Goal: Information Seeking & Learning: Learn about a topic

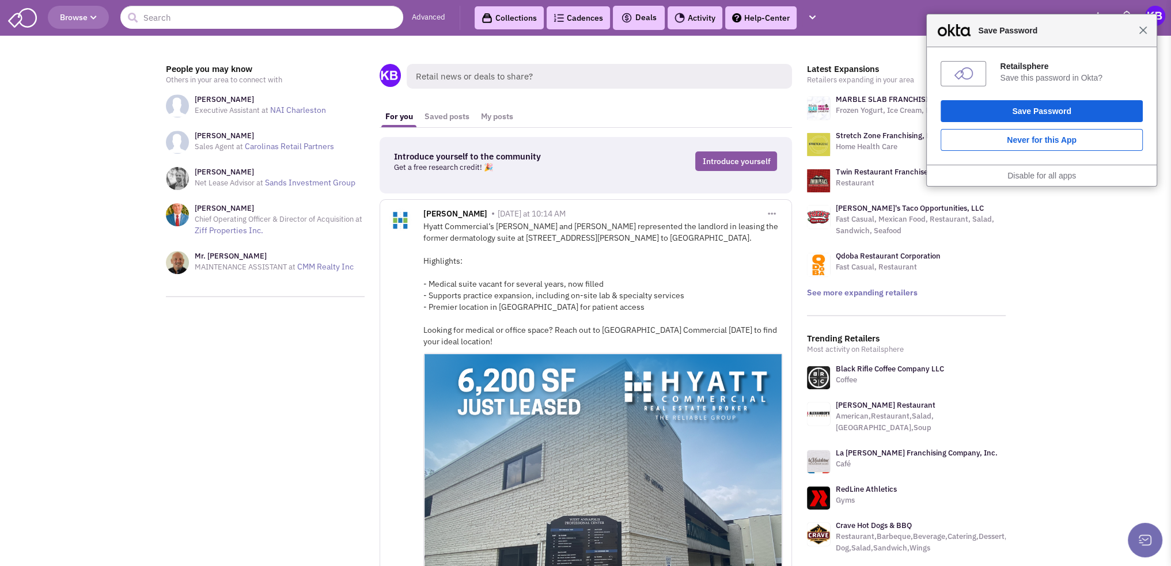
click at [1144, 31] on span "Close" at bounding box center [1143, 30] width 9 height 9
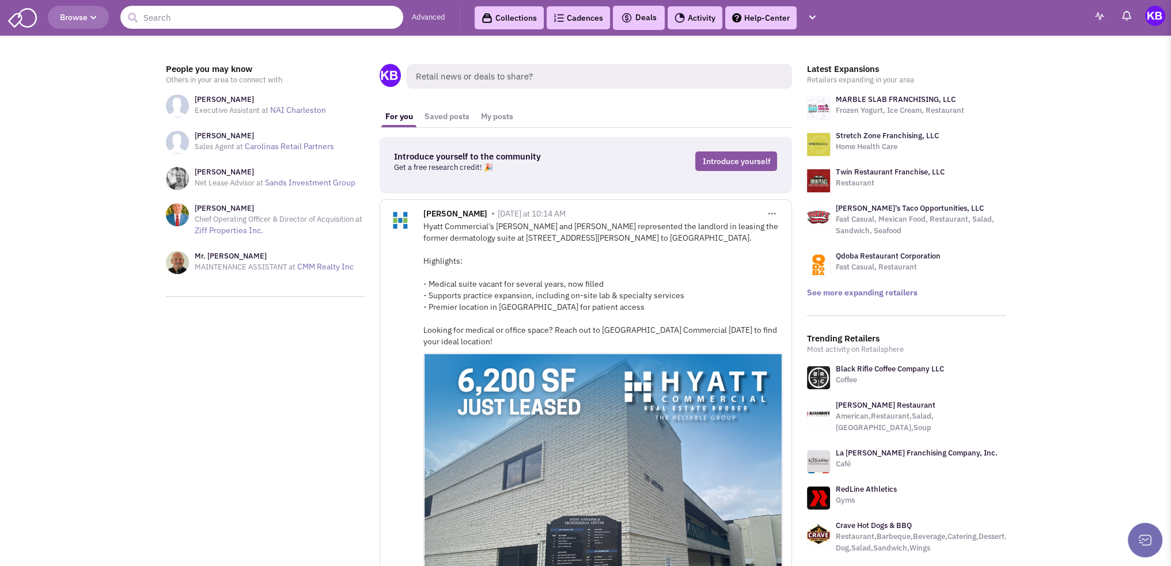
click at [198, 21] on input "text" at bounding box center [261, 17] width 283 height 23
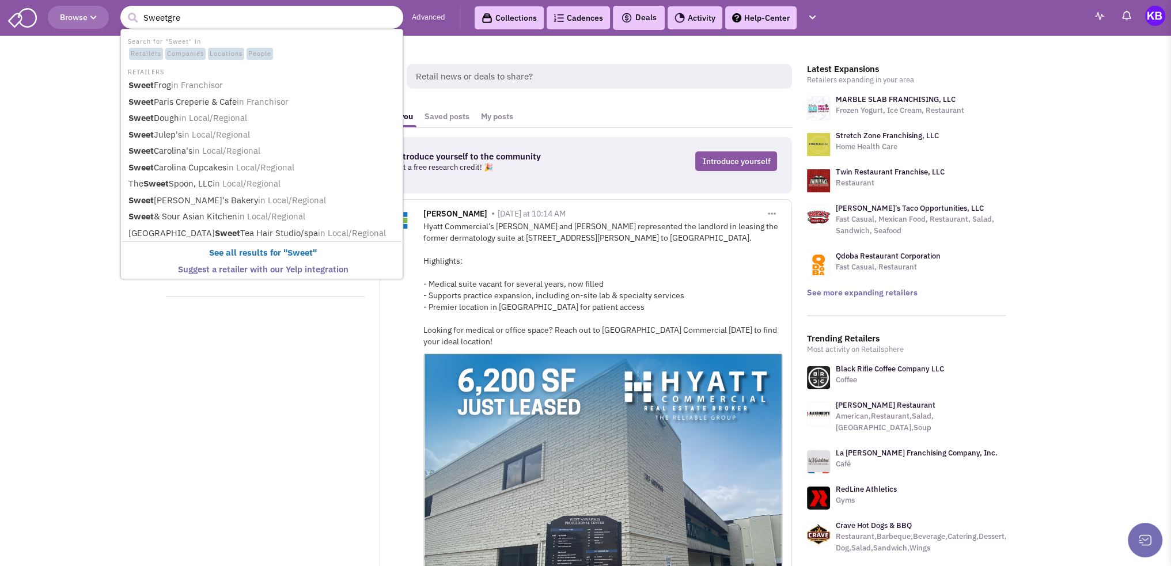
type input "Sweetgree"
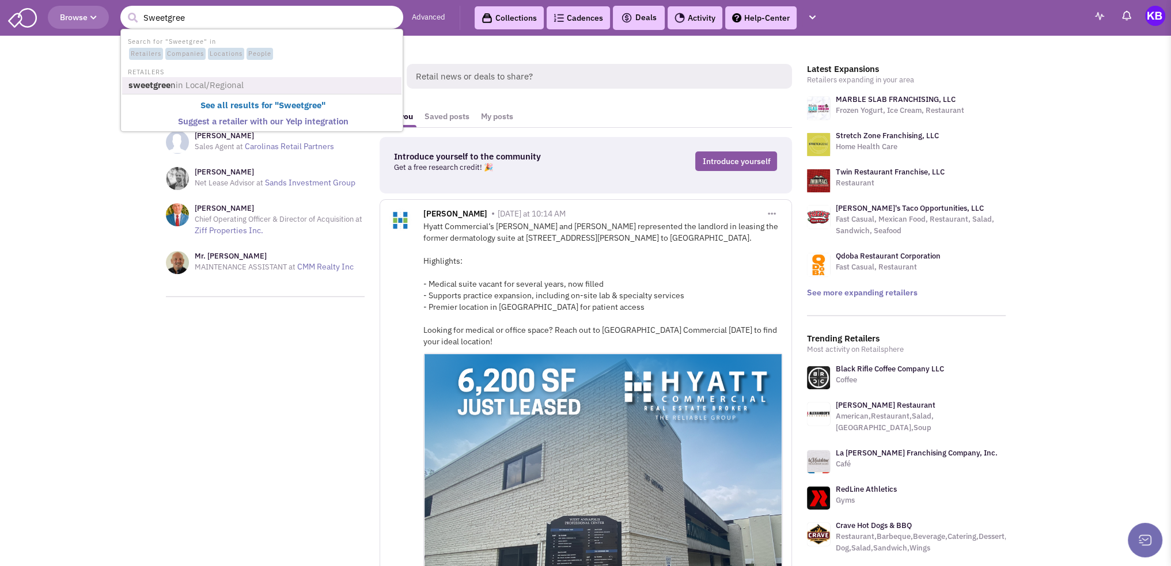
click at [210, 86] on span "in Local/Regional" at bounding box center [210, 84] width 68 height 11
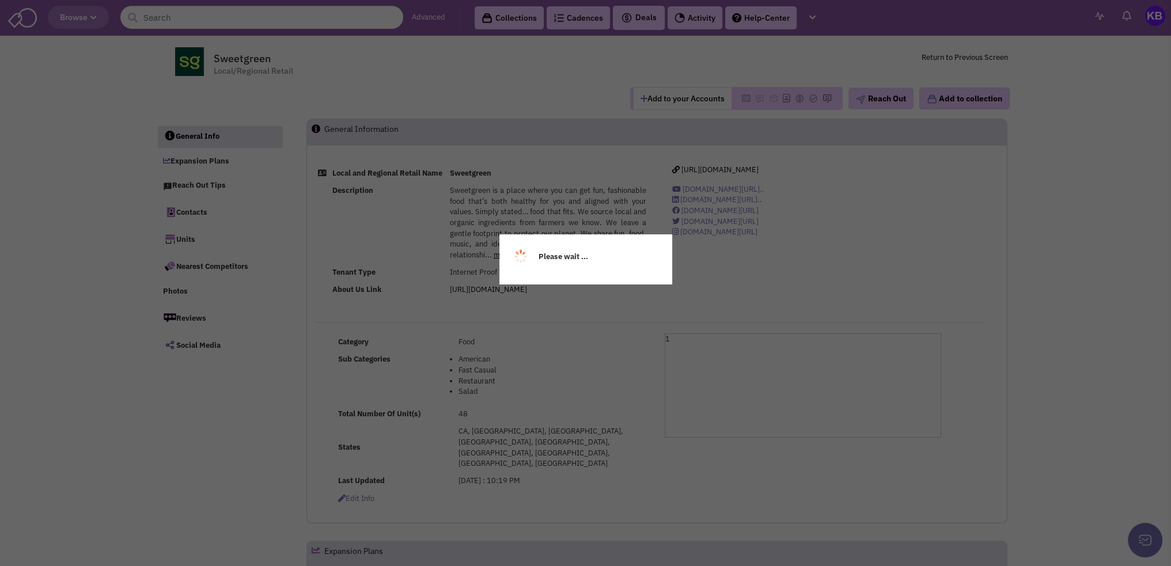
select select
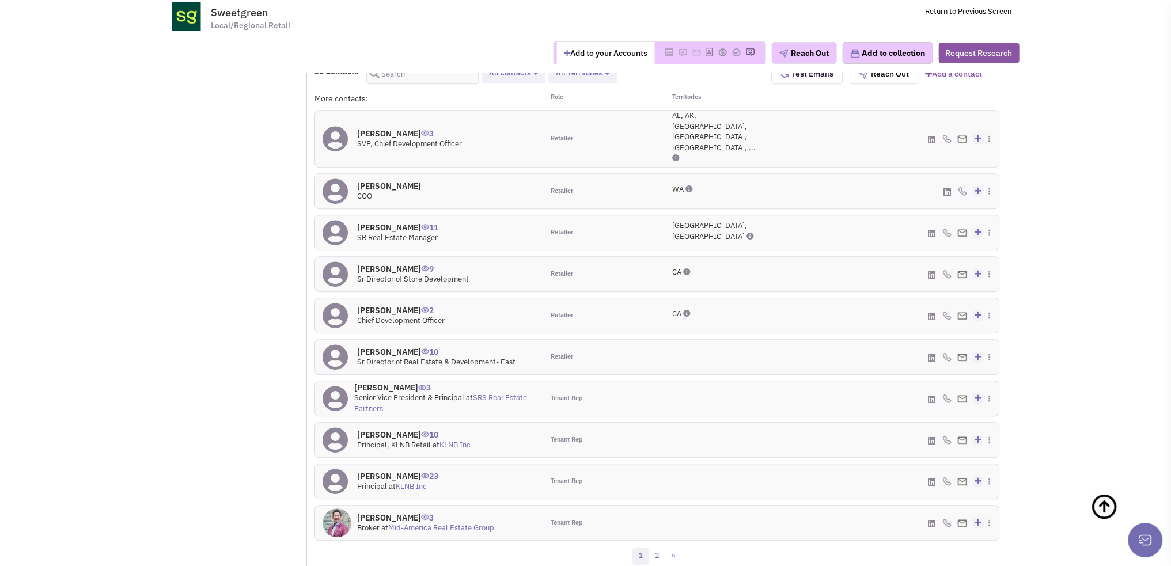
scroll to position [922, 0]
click at [661, 547] on link "2" at bounding box center [657, 555] width 17 height 17
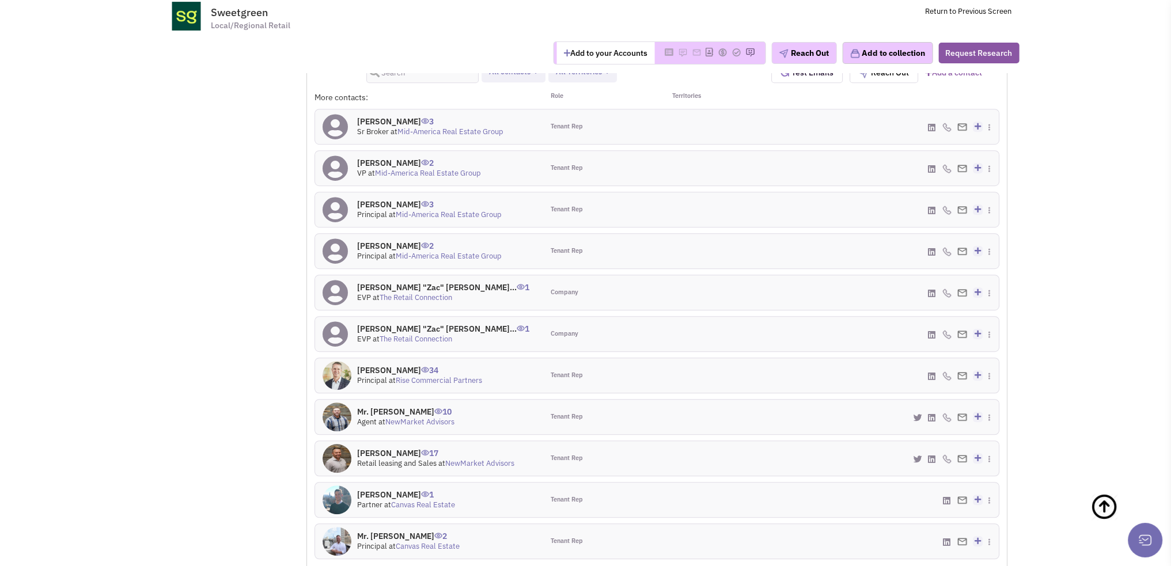
click at [657, 566] on link "1" at bounding box center [656, 574] width 17 height 17
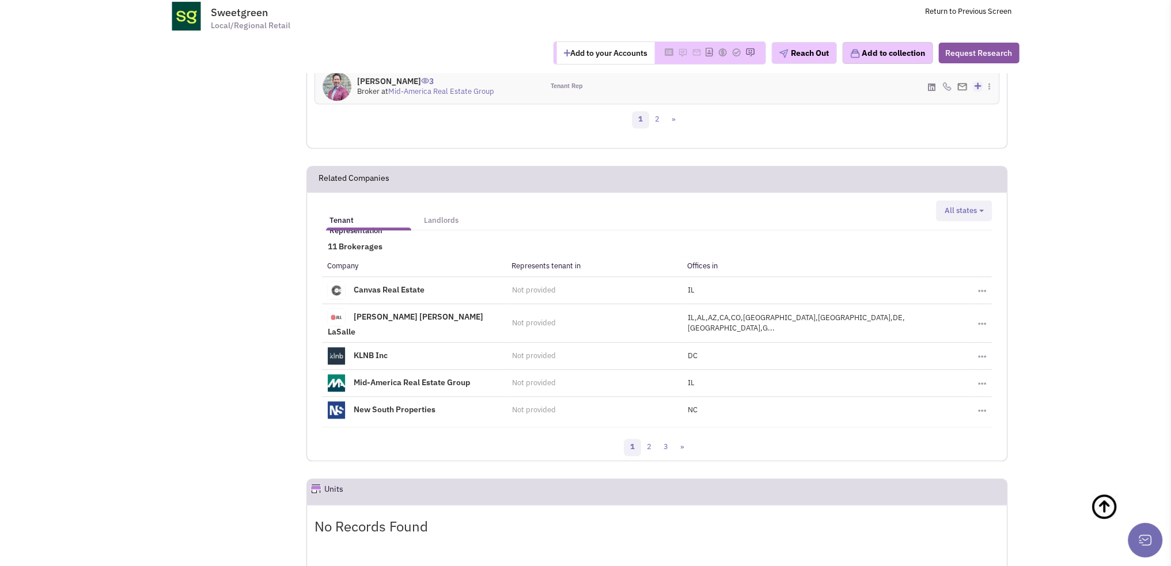
scroll to position [1382, 0]
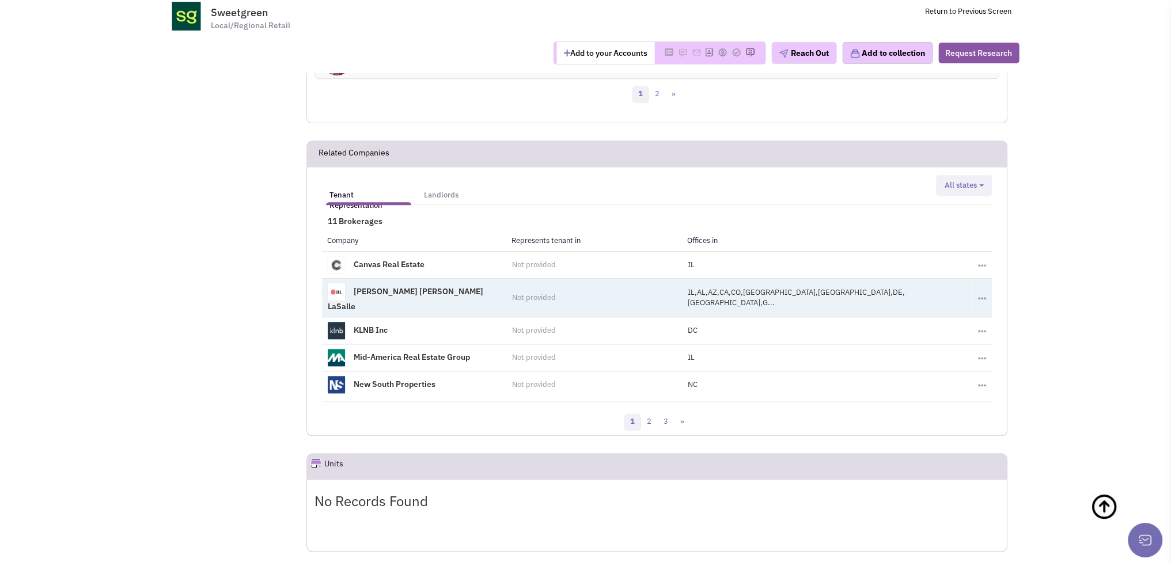
click at [766, 287] on span "IL,AL,AZ,CA,CO,CT,DC,DE,FL,G..." at bounding box center [796, 297] width 217 height 21
click at [978, 295] on button "Toggle Dropdown" at bounding box center [982, 297] width 8 height 5
click at [891, 278] on td "IL,AL,AZ,CA,CO,CT,DC,DE,FL,G..." at bounding box center [827, 297] width 290 height 39
click at [702, 287] on span "IL,AL,AZ,CA,CO,CT,DC,DE,FL,G..." at bounding box center [796, 297] width 217 height 21
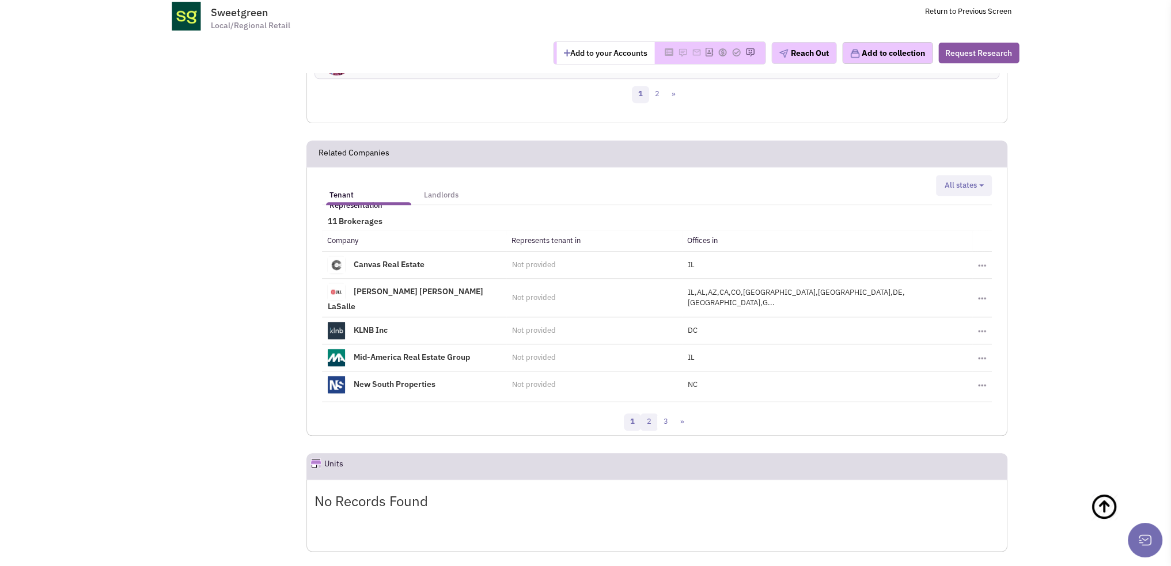
click at [652, 414] on link "2" at bounding box center [648, 422] width 17 height 17
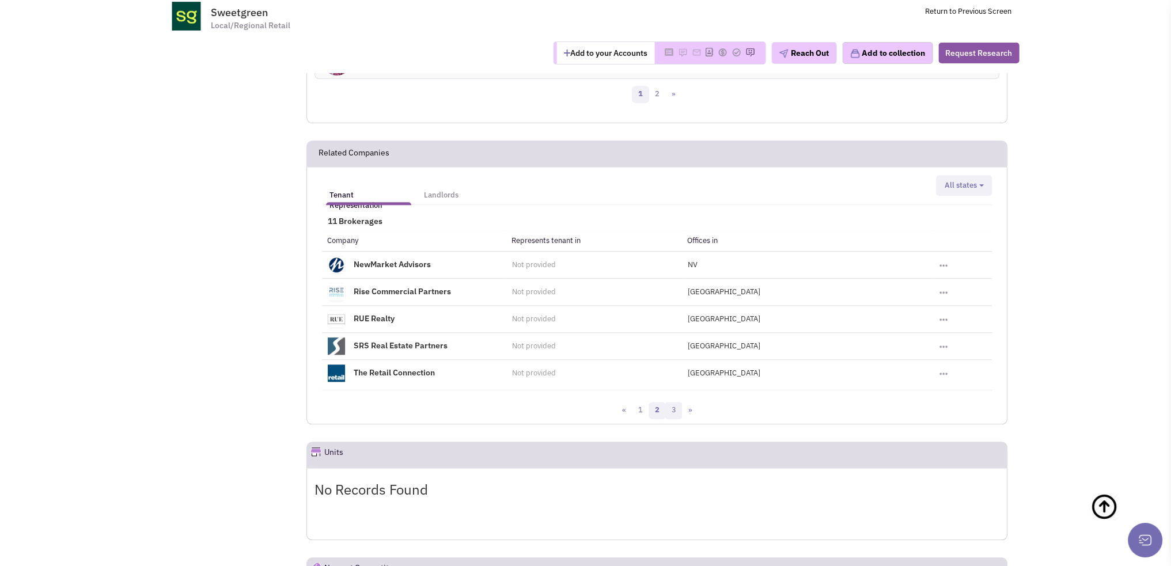
click at [674, 402] on link "3" at bounding box center [673, 410] width 17 height 17
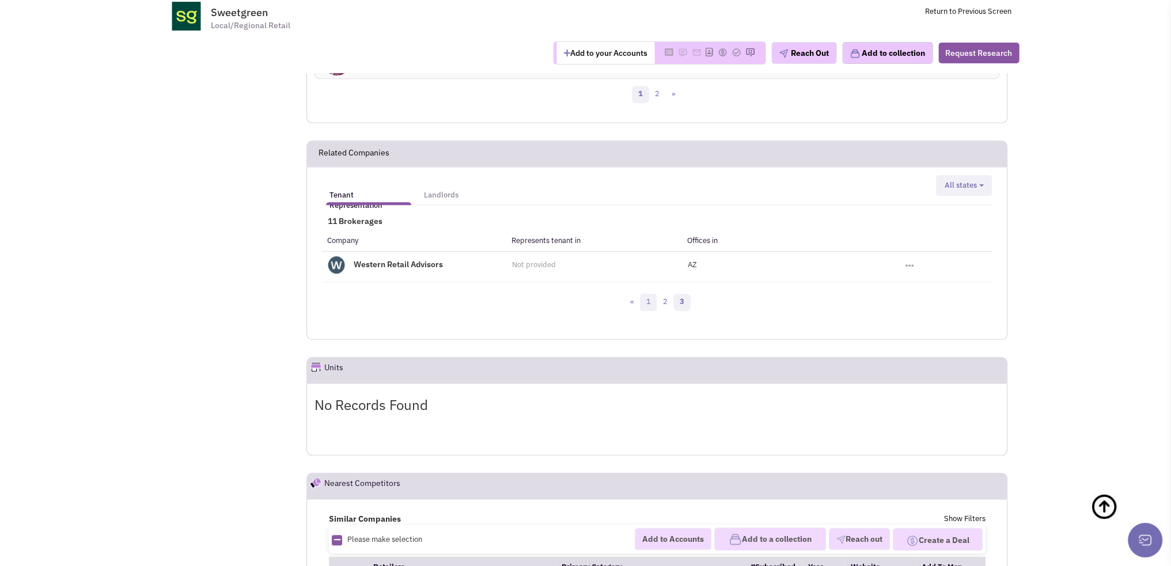
click at [649, 294] on link "1" at bounding box center [648, 302] width 17 height 17
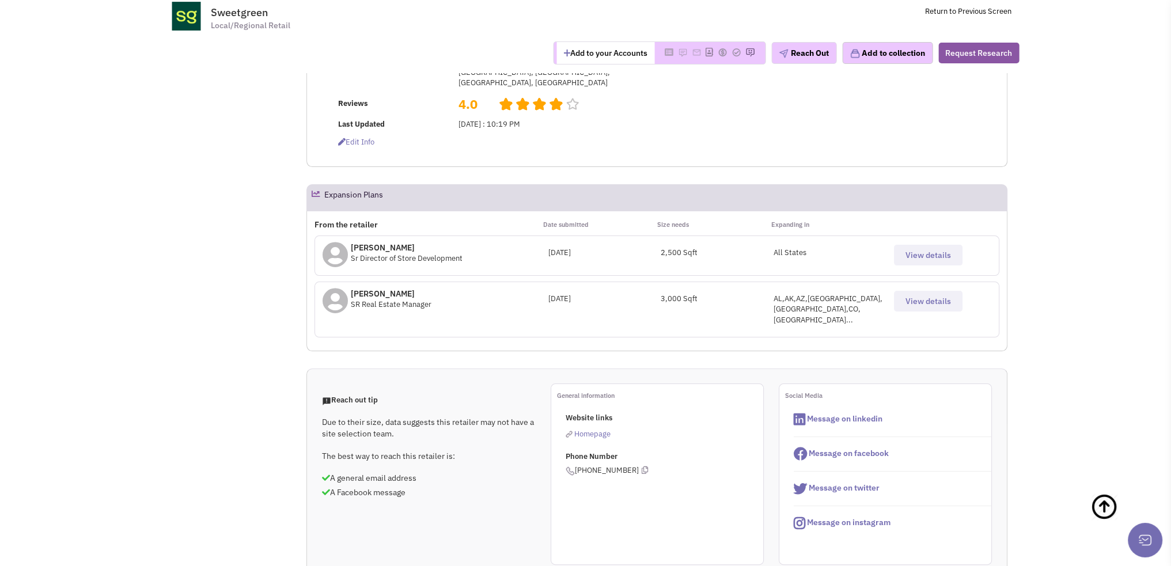
scroll to position [173, 0]
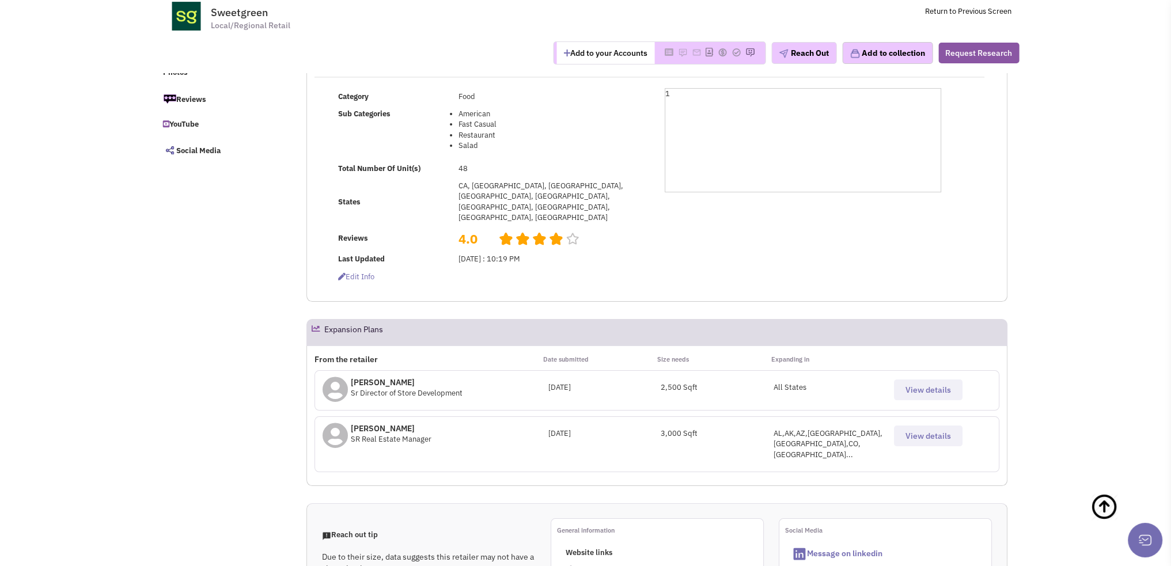
click at [918, 431] on span "View details" at bounding box center [928, 436] width 46 height 10
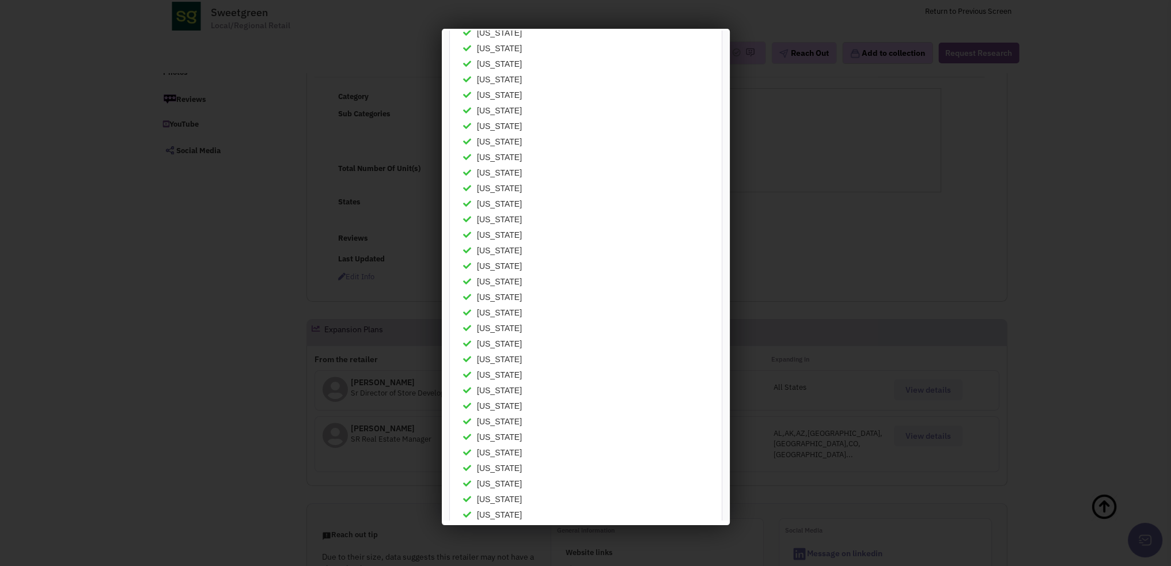
scroll to position [0, 0]
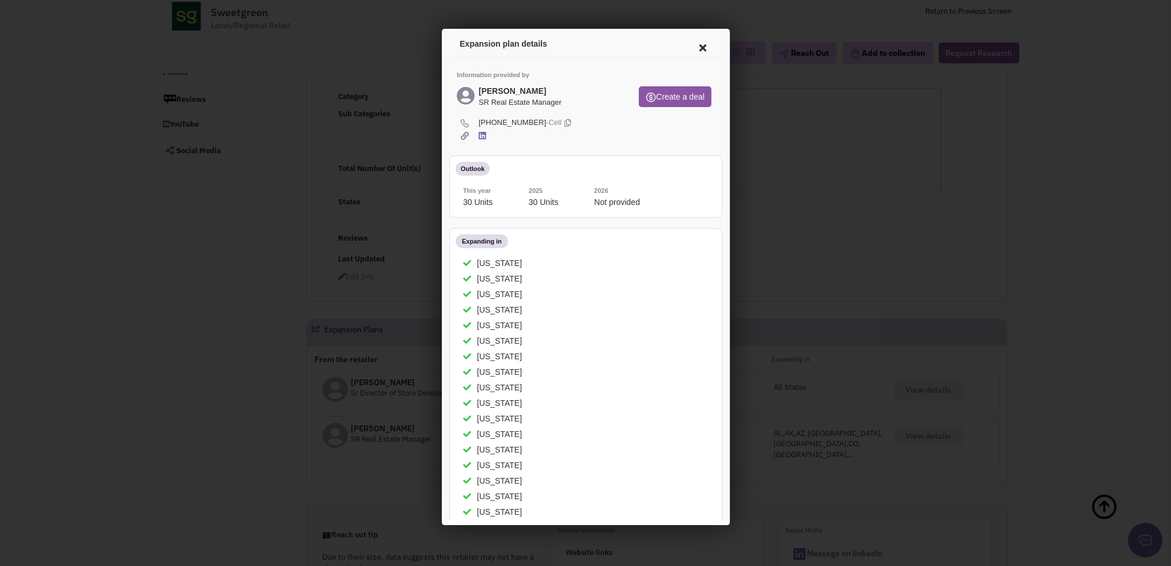
click at [482, 136] on icon at bounding box center [479, 134] width 7 height 9
click at [696, 47] on icon at bounding box center [700, 46] width 24 height 28
